Goal: Information Seeking & Learning: Check status

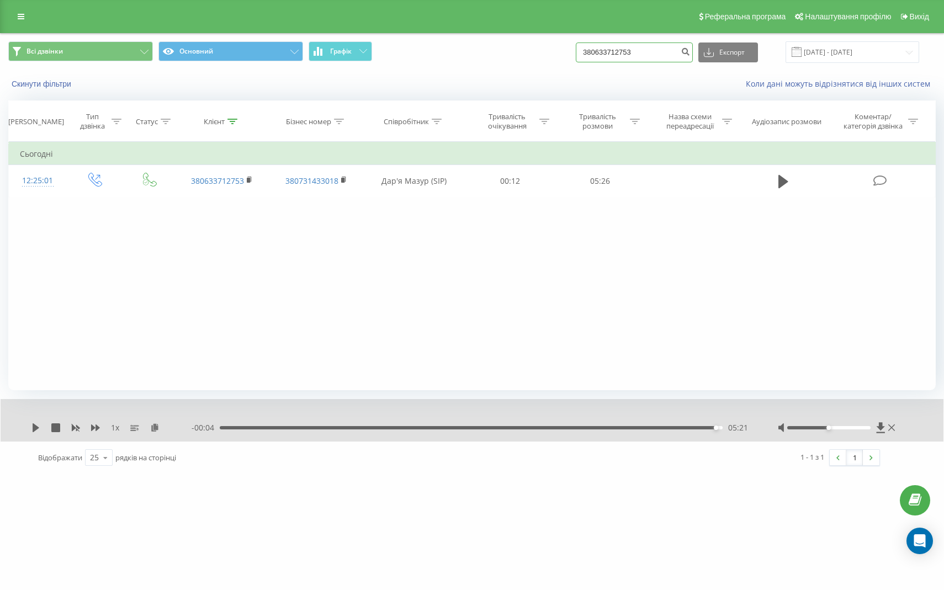
click at [652, 60] on input "380633712753" at bounding box center [634, 53] width 117 height 20
drag, startPoint x: 677, startPoint y: 53, endPoint x: 567, endPoint y: 45, distance: 110.2
click at [567, 46] on div "Всі дзвінки Основний Графік 380633712753 Експорт .csv .xls .xlsx 19.05.2025 - 1…" at bounding box center [472, 52] width 928 height 22
paste input "962318226"
type input "380962318226"
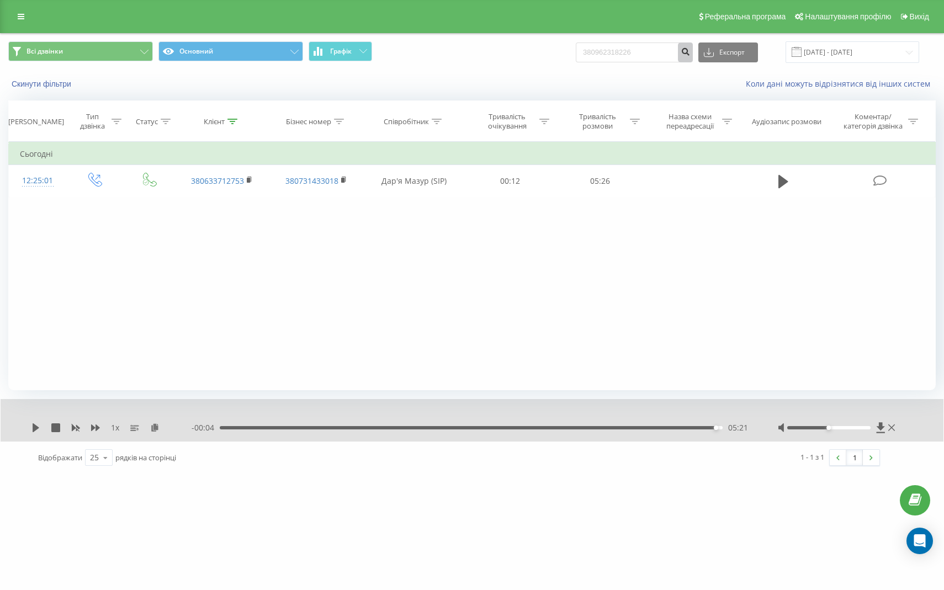
click at [690, 54] on icon "submit" at bounding box center [685, 50] width 9 height 7
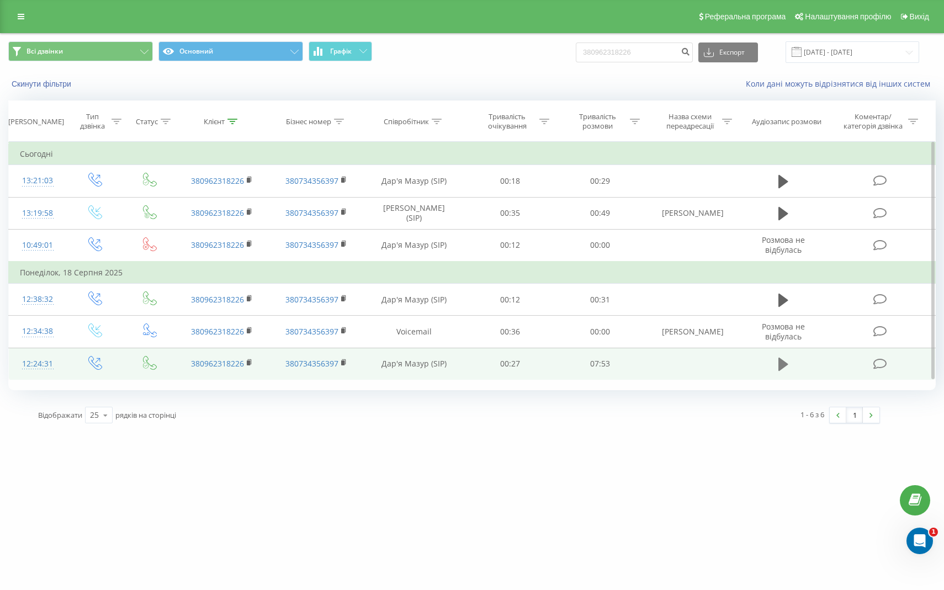
click at [783, 367] on icon at bounding box center [784, 364] width 10 height 13
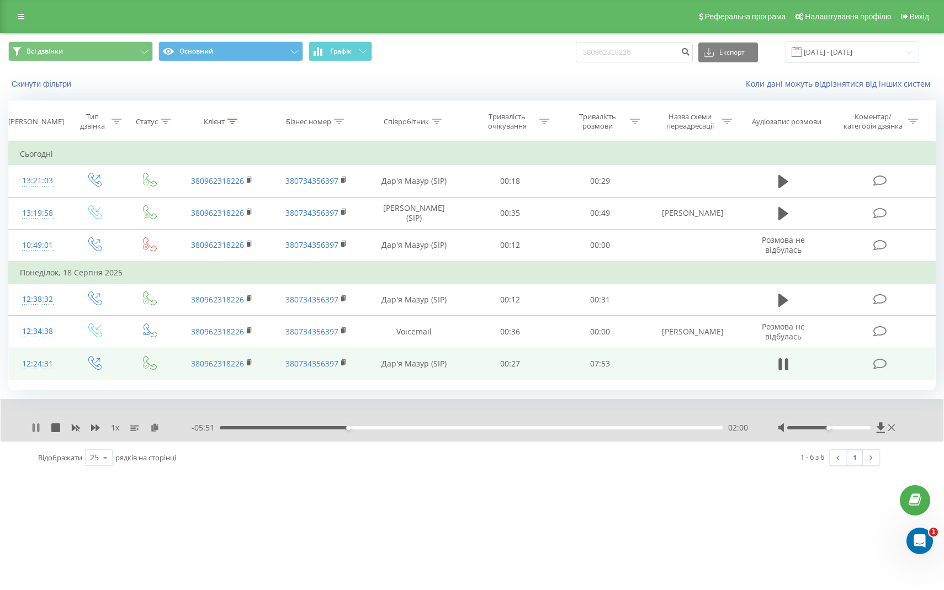
click at [36, 427] on icon at bounding box center [35, 428] width 9 height 9
click at [31, 432] on icon at bounding box center [35, 428] width 9 height 9
click at [129, 506] on div "urbanland.pm 380962318226 Проекти urbanland.pm Дашборд Центр звернень Журнал дз…" at bounding box center [472, 295] width 944 height 590
click at [30, 427] on div "1 x - 05:33 02:18 02:18" at bounding box center [472, 420] width 943 height 43
click at [34, 427] on icon at bounding box center [34, 428] width 2 height 9
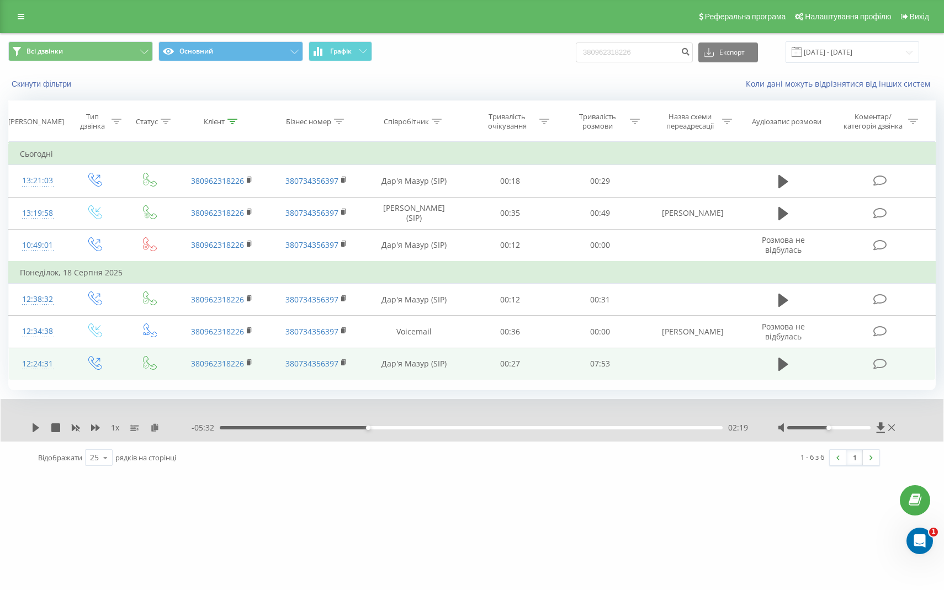
click at [30, 428] on div "1 x - 05:32 02:19 02:19" at bounding box center [472, 420] width 943 height 43
click at [35, 429] on icon at bounding box center [36, 428] width 7 height 9
click at [36, 430] on icon at bounding box center [35, 428] width 9 height 9
click at [36, 430] on icon at bounding box center [36, 428] width 7 height 9
click at [36, 430] on icon at bounding box center [35, 428] width 9 height 9
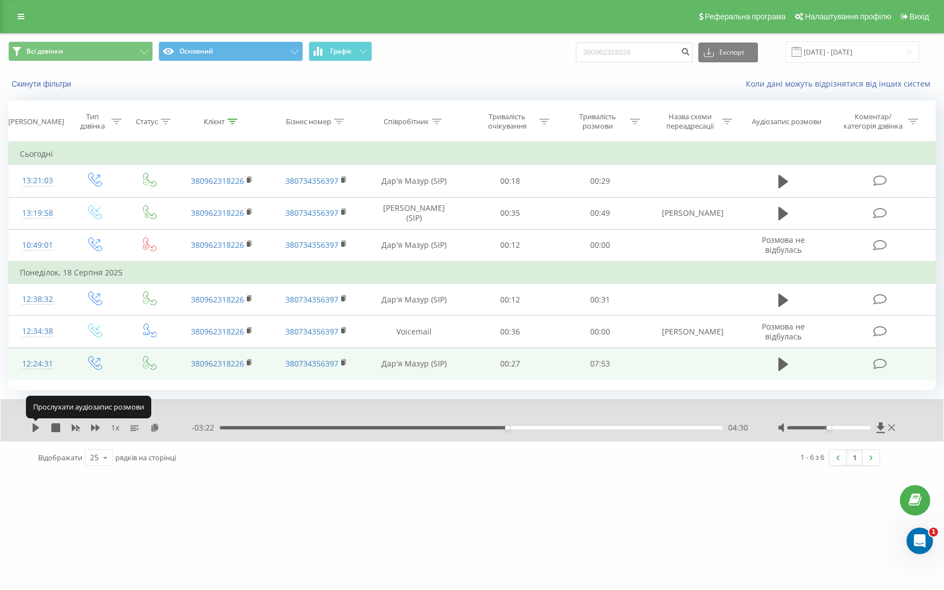
click at [36, 430] on icon at bounding box center [36, 428] width 7 height 9
click at [36, 430] on icon at bounding box center [35, 428] width 9 height 9
click at [36, 429] on icon at bounding box center [36, 428] width 7 height 9
click at [36, 429] on icon at bounding box center [35, 428] width 9 height 9
click at [36, 429] on icon at bounding box center [36, 428] width 7 height 9
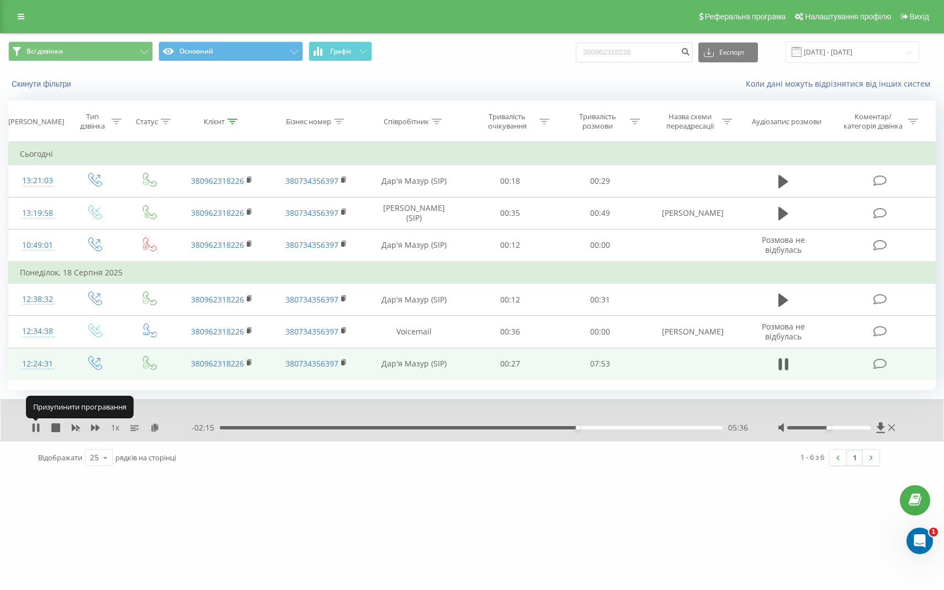
click at [36, 429] on icon at bounding box center [35, 428] width 9 height 9
click at [36, 429] on icon at bounding box center [36, 428] width 7 height 9
click at [36, 429] on icon at bounding box center [35, 428] width 9 height 9
click at [32, 430] on icon at bounding box center [35, 428] width 9 height 9
click at [36, 428] on icon at bounding box center [35, 428] width 9 height 9
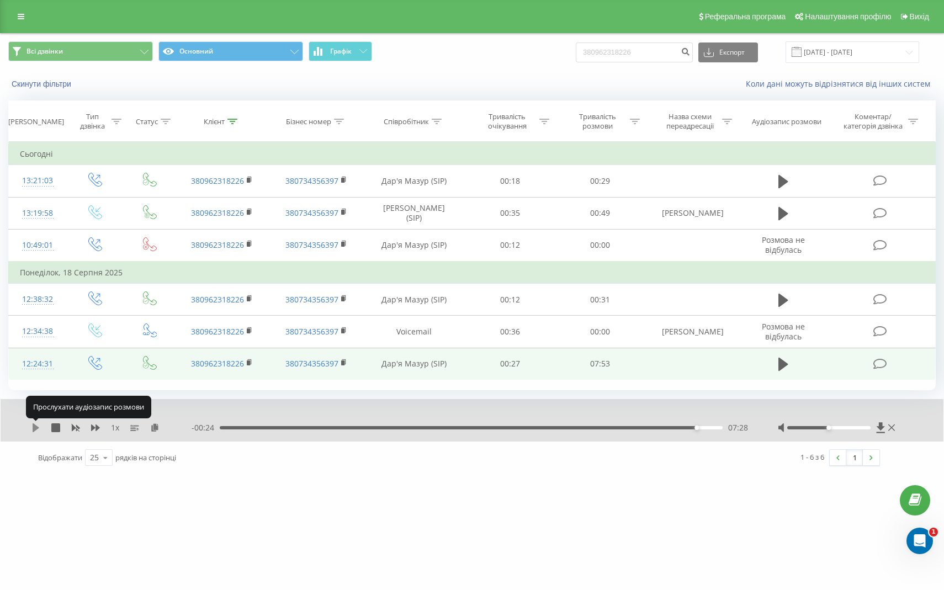
click at [37, 426] on icon at bounding box center [36, 428] width 7 height 9
click at [686, 53] on input "380962318226" at bounding box center [634, 53] width 117 height 20
drag, startPoint x: 683, startPoint y: 52, endPoint x: 551, endPoint y: 49, distance: 132.6
click at [551, 49] on div "Всі дзвінки Основний Графік 380962318226 Експорт .csv .xls .xlsx 20.05.2025 - 2…" at bounding box center [472, 52] width 928 height 22
paste input "676702590"
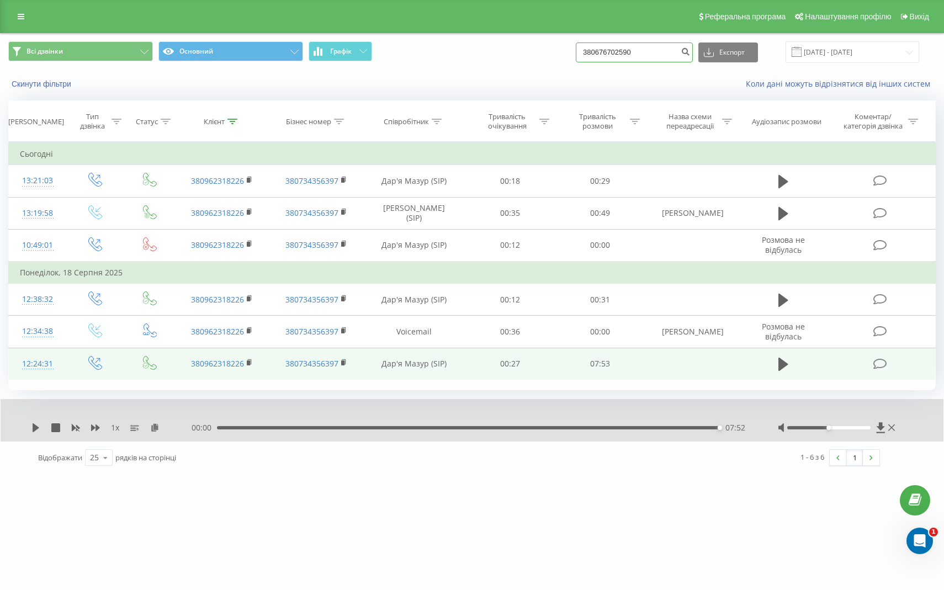
type input "380676702590"
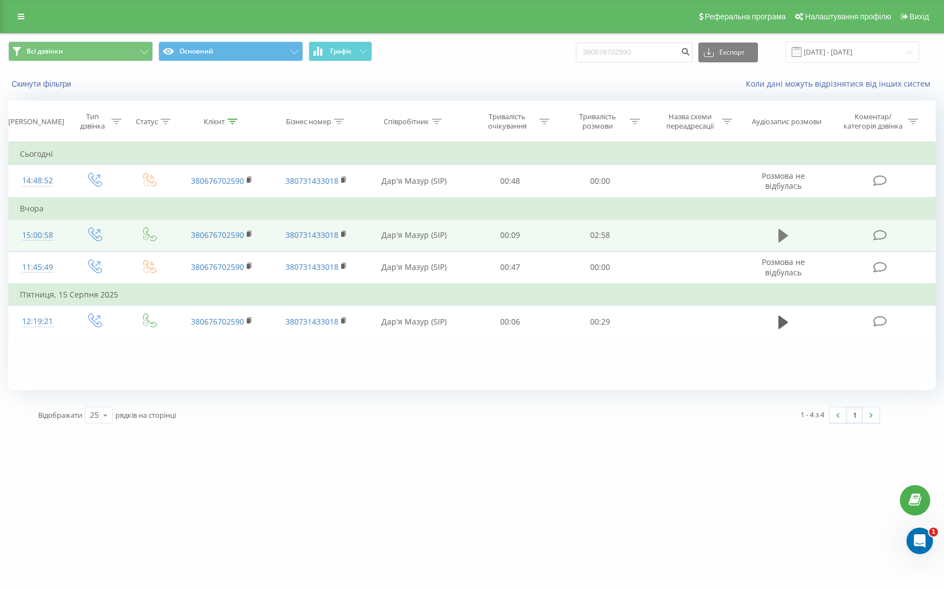
click at [782, 237] on icon at bounding box center [784, 235] width 10 height 13
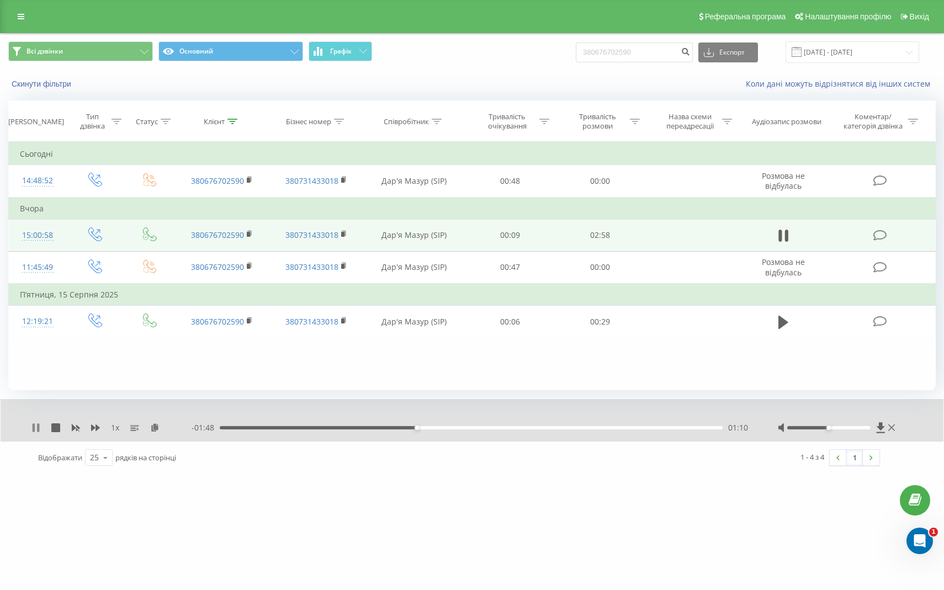
click at [33, 426] on icon at bounding box center [34, 428] width 2 height 9
click at [30, 426] on div "1 x - 01:48 01:10 01:10" at bounding box center [472, 420] width 943 height 43
click at [34, 426] on icon at bounding box center [36, 428] width 7 height 9
click at [36, 429] on icon at bounding box center [35, 428] width 9 height 9
click at [35, 426] on icon at bounding box center [36, 428] width 7 height 9
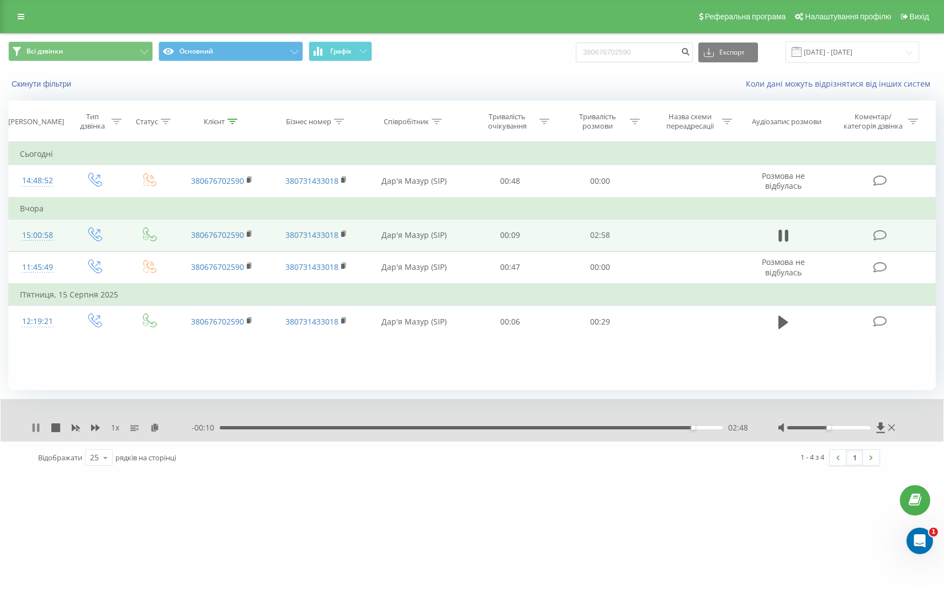
click at [33, 429] on icon at bounding box center [34, 428] width 2 height 9
